Goal: Information Seeking & Learning: Learn about a topic

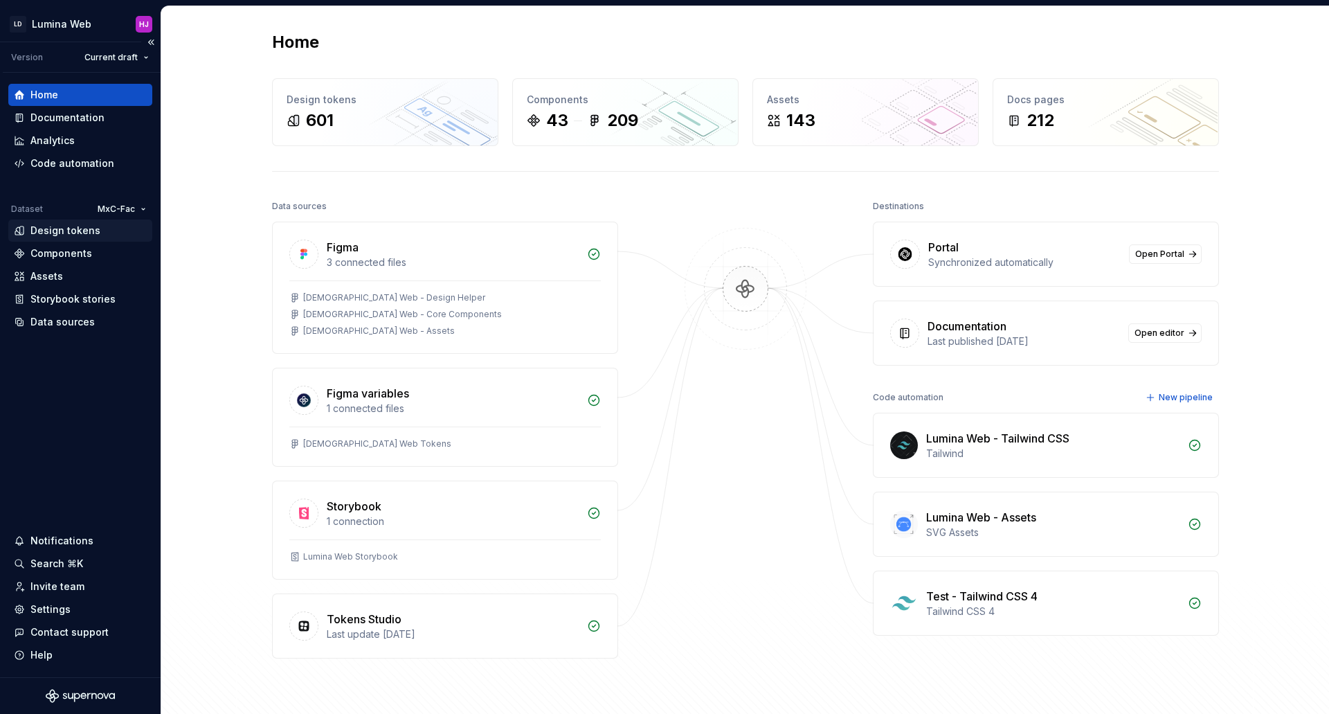
click at [61, 231] on div "Design tokens" at bounding box center [65, 231] width 70 height 14
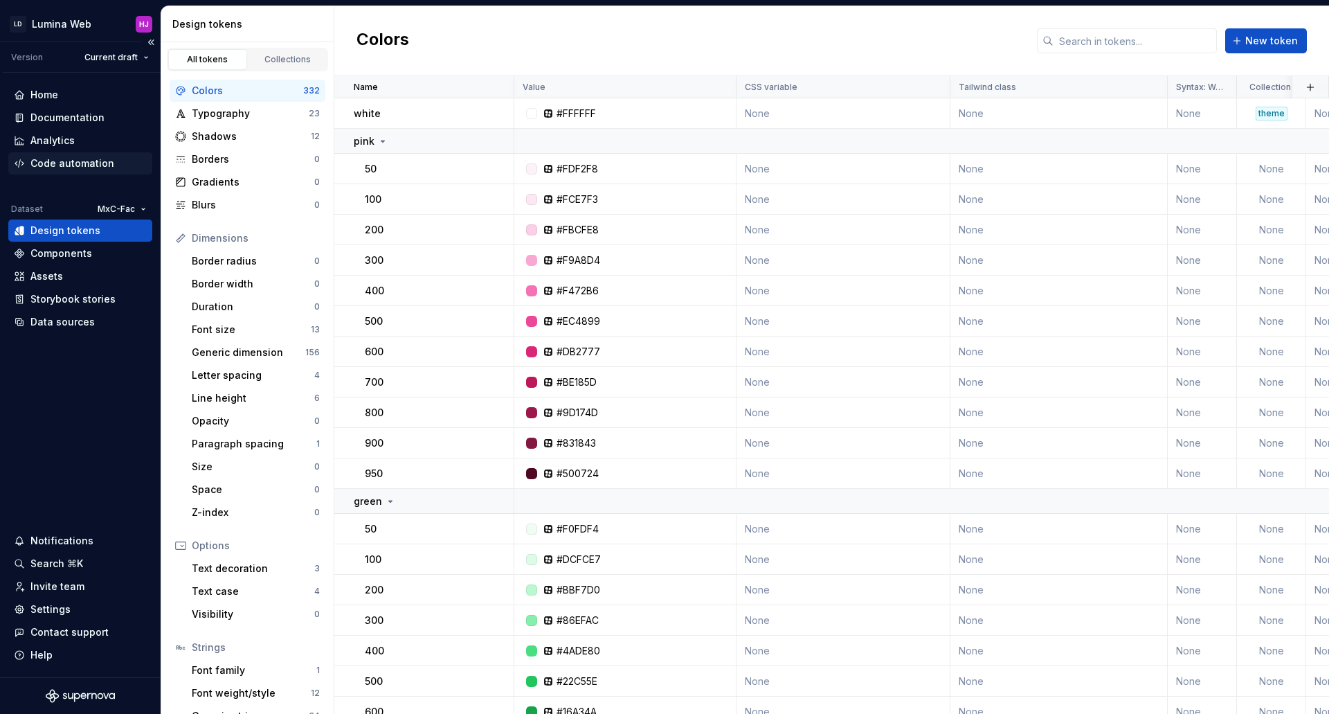
click at [69, 162] on div "Code automation" at bounding box center [72, 163] width 84 height 14
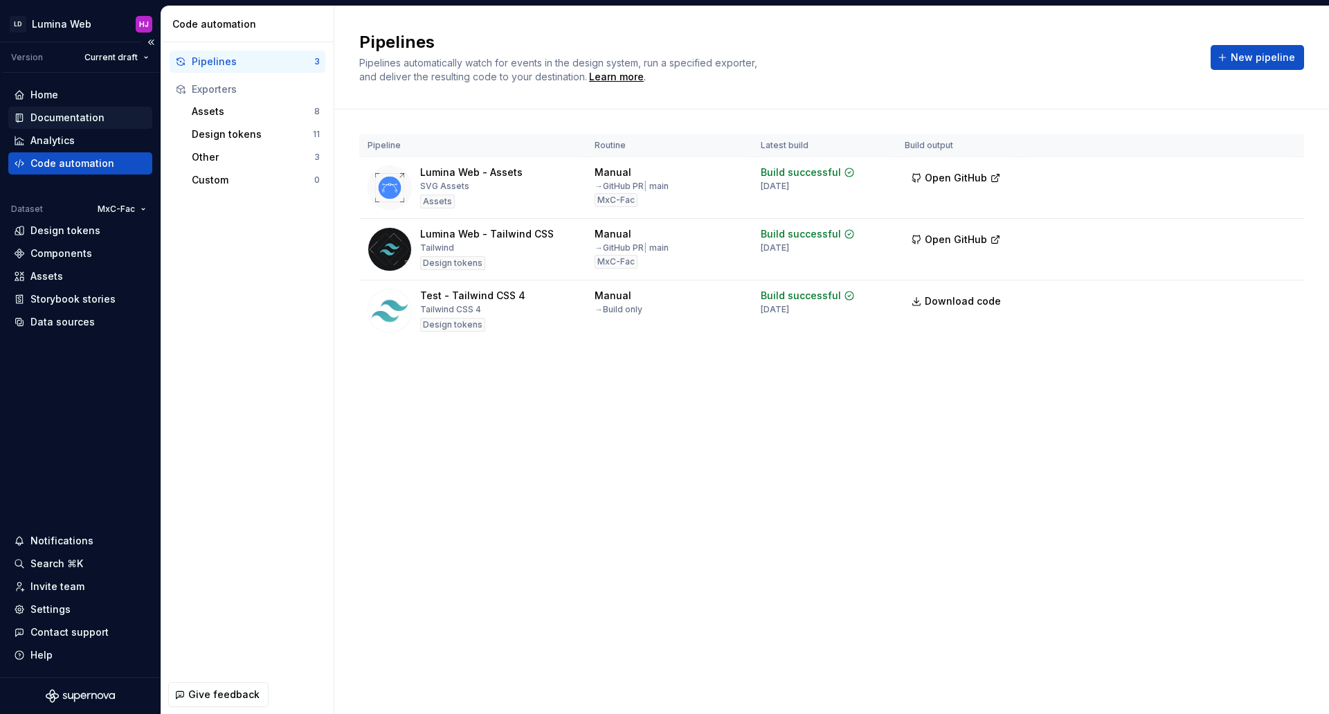
click at [47, 118] on div "Documentation" at bounding box center [67, 118] width 74 height 14
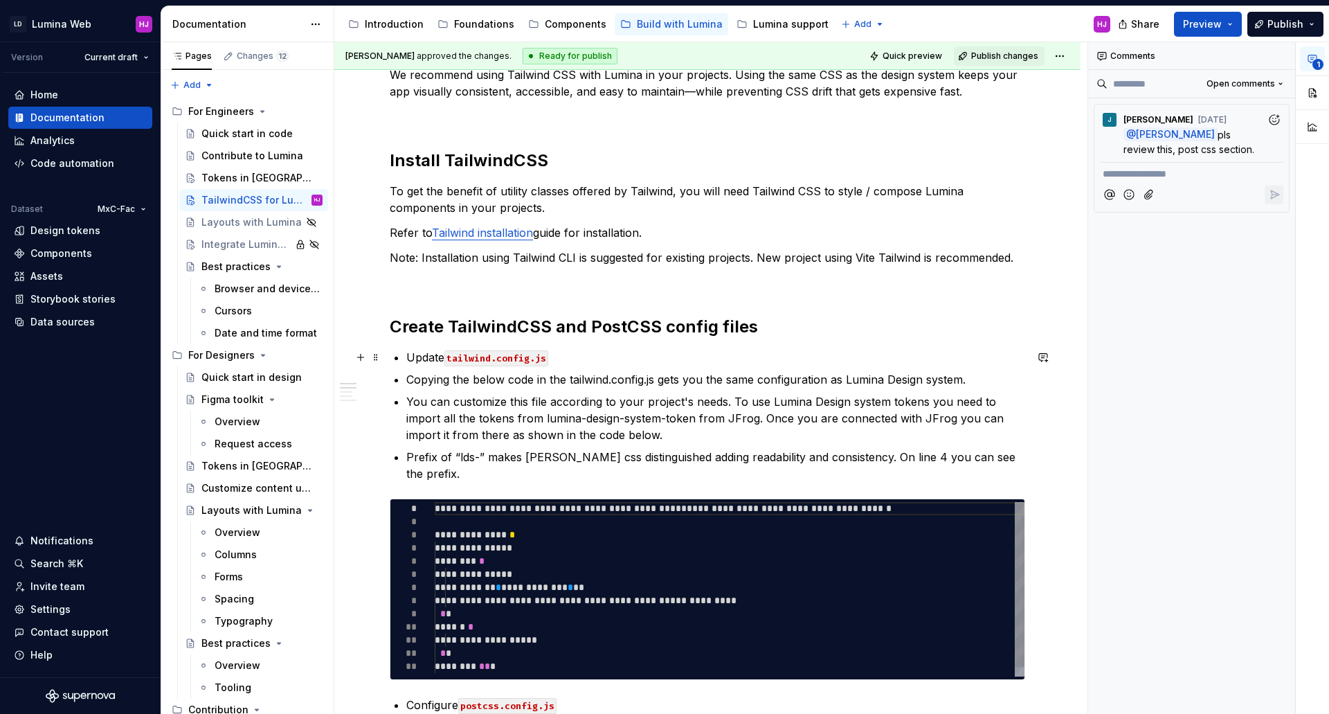
scroll to position [190, 0]
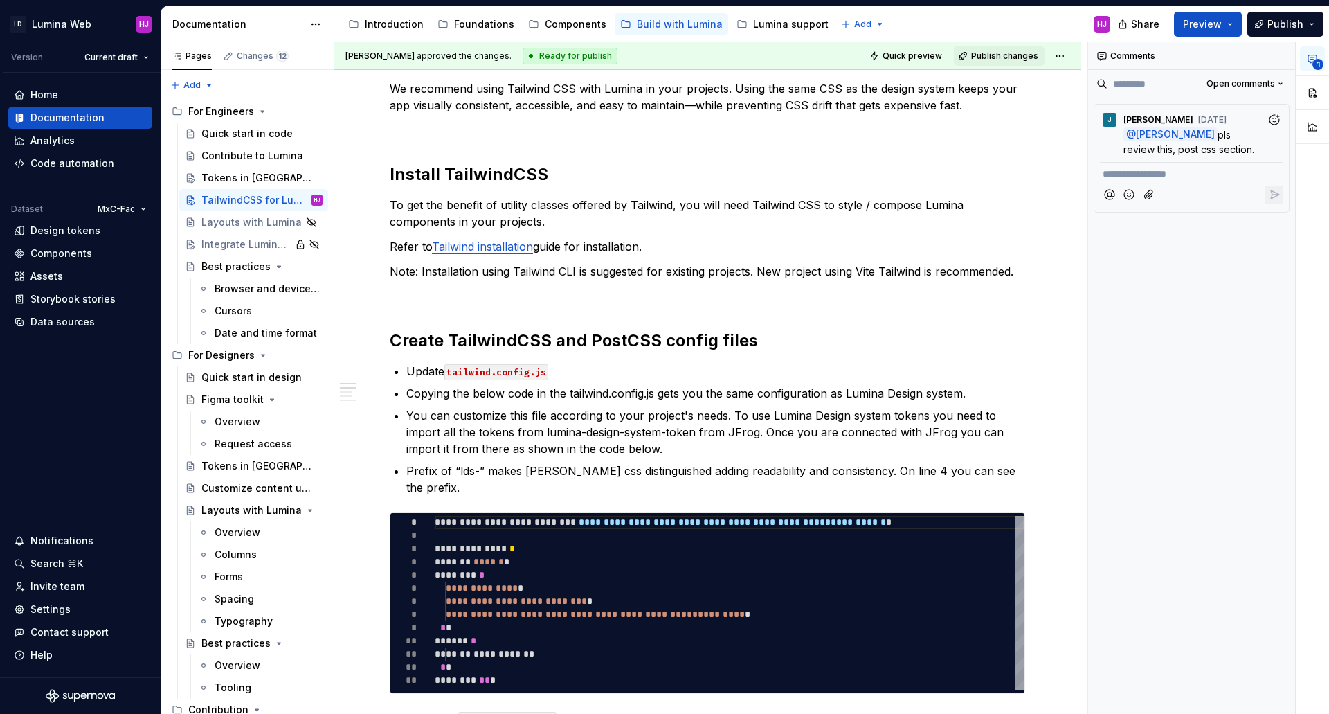
type textarea "*"
click at [48, 269] on div "Assets" at bounding box center [80, 276] width 144 height 22
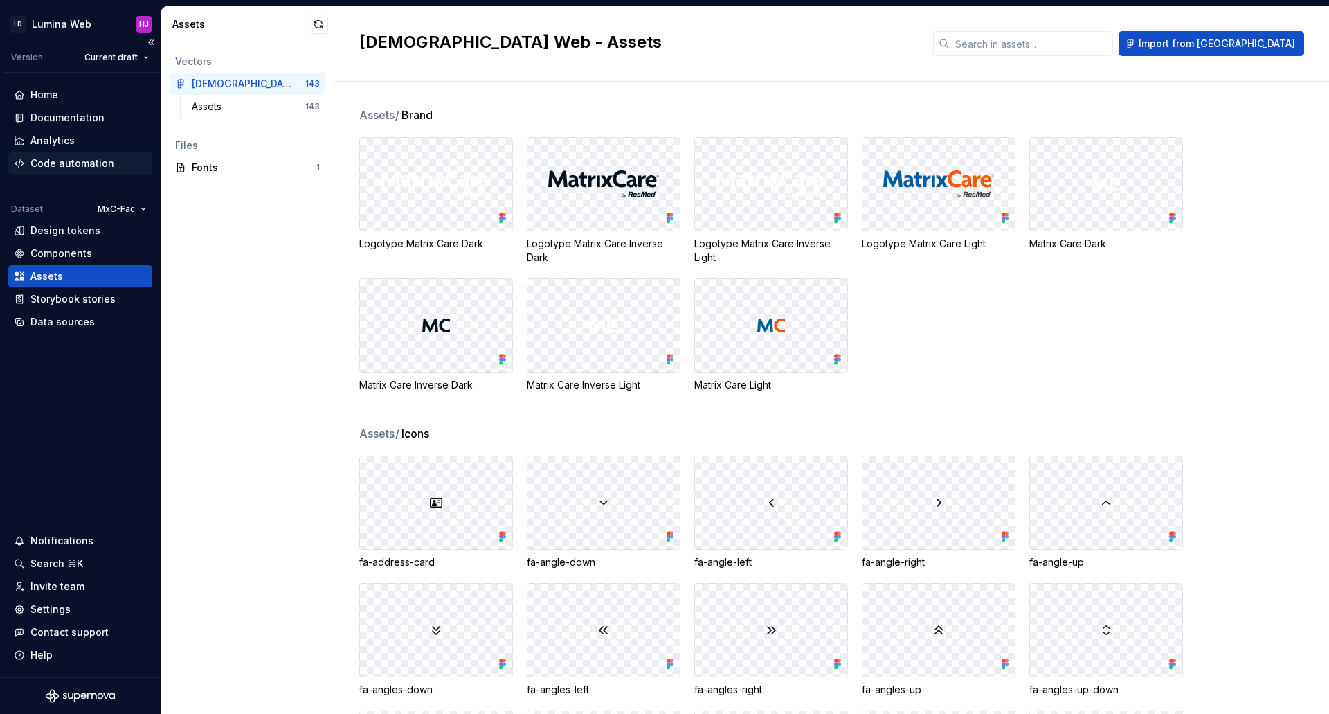
click at [43, 165] on div "Code automation" at bounding box center [72, 163] width 84 height 14
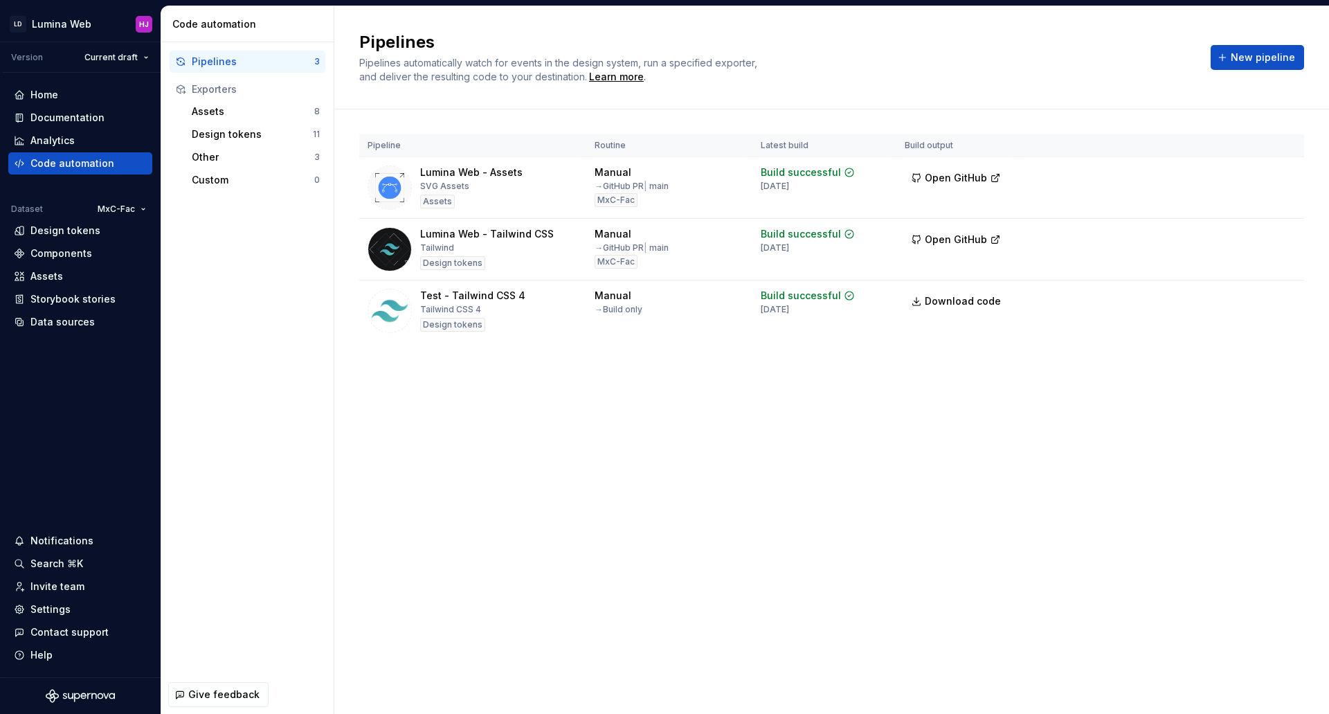
click at [769, 507] on div "Pipelines Pipelines automatically watch for events in the design system, run a …" at bounding box center [831, 359] width 994 height 707
